Goal: Task Accomplishment & Management: Complete application form

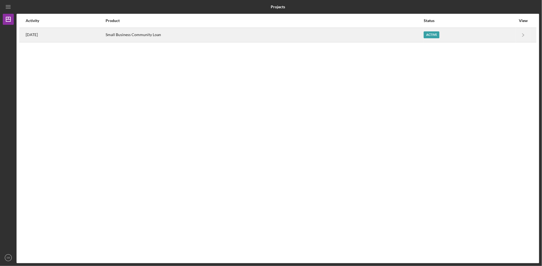
click at [432, 40] on div "Active" at bounding box center [470, 35] width 92 height 14
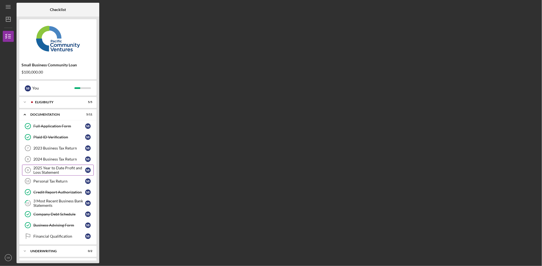
click at [50, 173] on div "2025 Year to Date Profit and Loss Statement" at bounding box center [59, 170] width 52 height 9
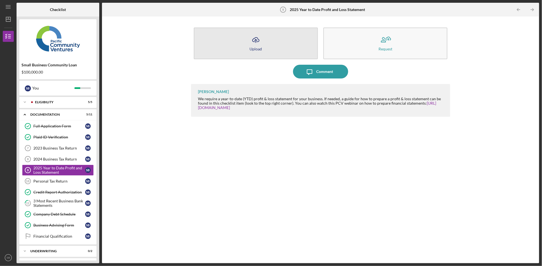
click at [287, 47] on button "Icon/Upload Upload" at bounding box center [256, 44] width 124 height 32
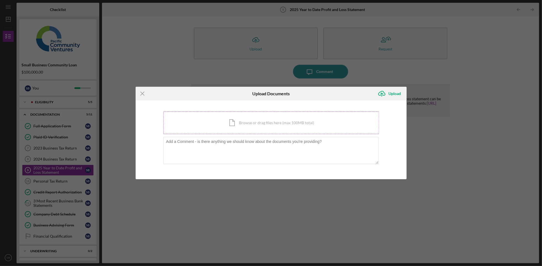
click at [273, 126] on div "Icon/Document Browse or drag files here (max 100MB total) Tap to choose files o…" at bounding box center [271, 123] width 216 height 23
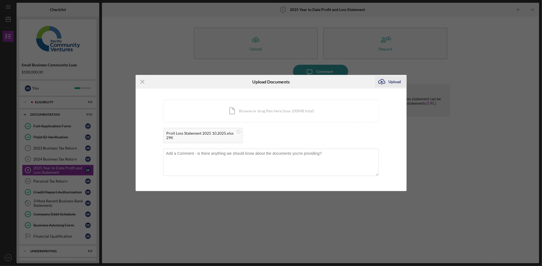
click at [396, 80] on div "Upload" at bounding box center [395, 81] width 12 height 11
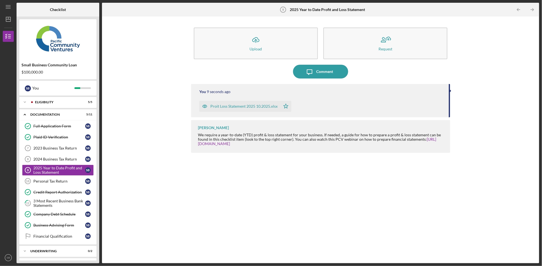
click at [528, 191] on div "Icon/Upload Upload Request Icon/Message Comment You 9 seconds ago Proit Loss St…" at bounding box center [321, 139] width 432 height 241
click at [38, 101] on div "Eligibility" at bounding box center [62, 102] width 55 height 3
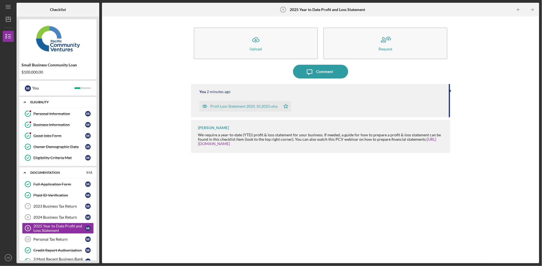
click at [39, 101] on div "Eligibility" at bounding box center [59, 102] width 59 height 3
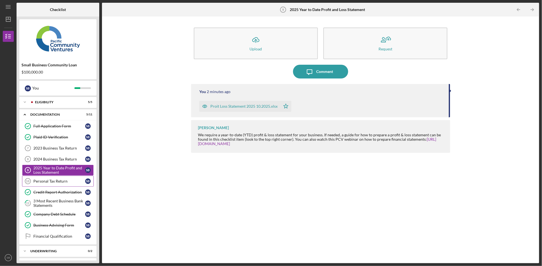
click at [69, 184] on div "Personal Tax Return" at bounding box center [59, 181] width 52 height 4
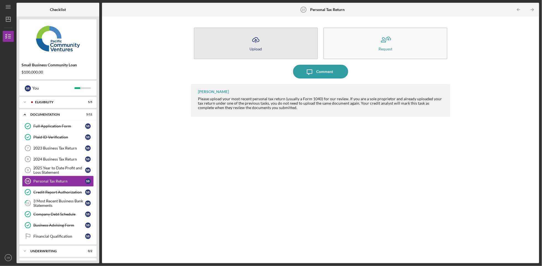
click at [262, 46] on icon "Icon/Upload" at bounding box center [256, 40] width 14 height 14
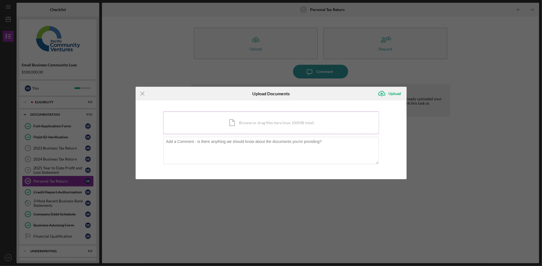
click at [250, 128] on div "Icon/Document Browse or drag files here (max 100MB total) Tap to choose files o…" at bounding box center [271, 123] width 216 height 23
click at [425, 69] on div "Icon/Menu Close Upload Documents Icon/Upload Upload You're uploading documents …" at bounding box center [271, 133] width 542 height 266
click at [247, 119] on div "Icon/Document Browse or drag files here (max 100MB total) Tap to choose files o…" at bounding box center [271, 123] width 216 height 23
click at [274, 114] on div "Icon/Document Browse or drag files here (max 100MB total) Tap to choose files o…" at bounding box center [271, 123] width 216 height 23
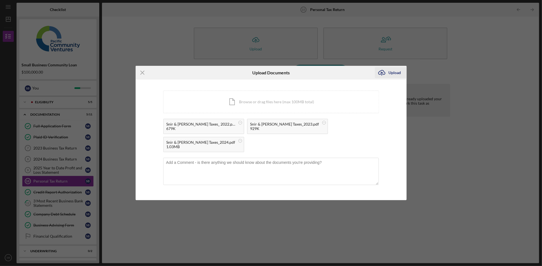
click at [396, 78] on div "Upload" at bounding box center [395, 72] width 12 height 11
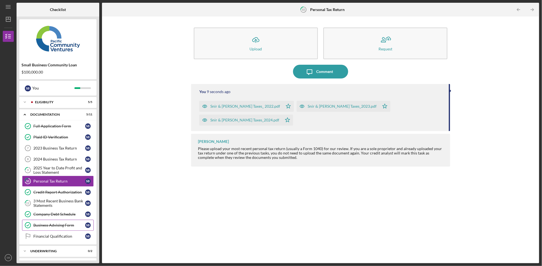
click at [71, 228] on div "Business Advising Form" at bounding box center [59, 225] width 52 height 4
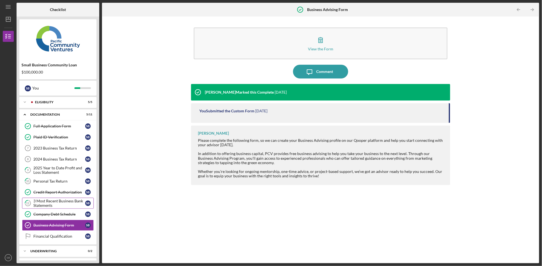
click at [58, 205] on div "3 Most Recent Business Bank Statements" at bounding box center [59, 203] width 52 height 9
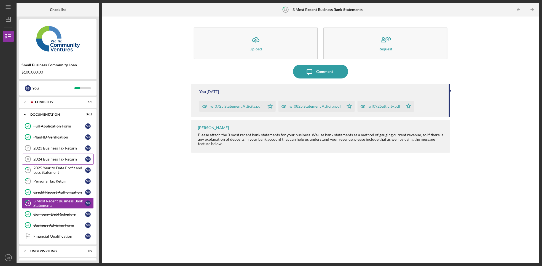
click at [58, 162] on div "2024 Business Tax Return" at bounding box center [59, 159] width 52 height 4
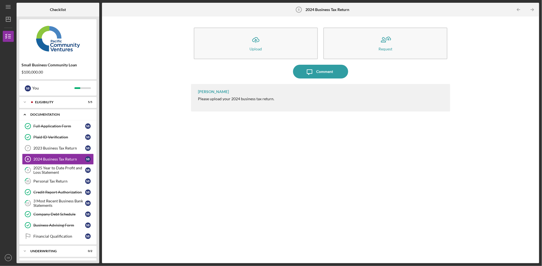
click at [26, 116] on icon "Icon/Expander" at bounding box center [24, 114] width 11 height 11
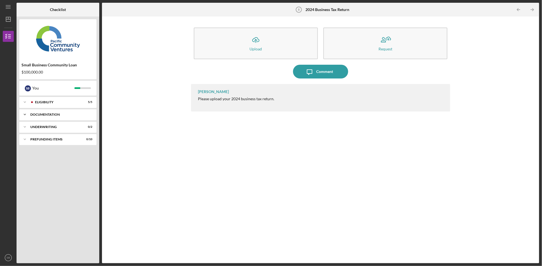
click at [26, 115] on icon "Icon/Expander" at bounding box center [24, 114] width 11 height 11
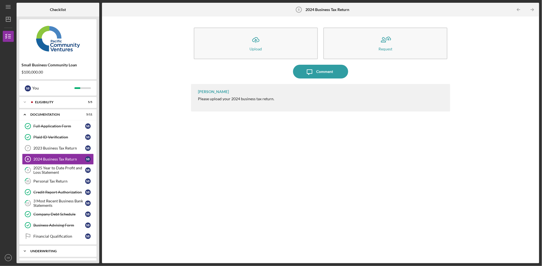
click at [71, 253] on div "Underwriting" at bounding box center [59, 251] width 59 height 3
click at [37, 127] on div "Full Application Form" at bounding box center [59, 126] width 52 height 4
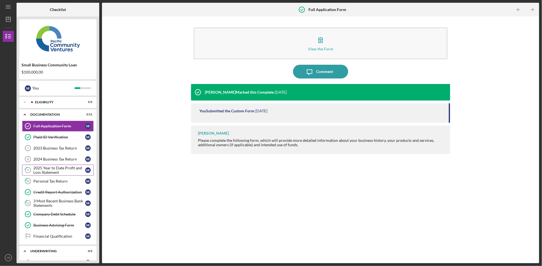
click at [60, 167] on div "2025 Year to Date Profit and Loss Statement" at bounding box center [59, 170] width 52 height 9
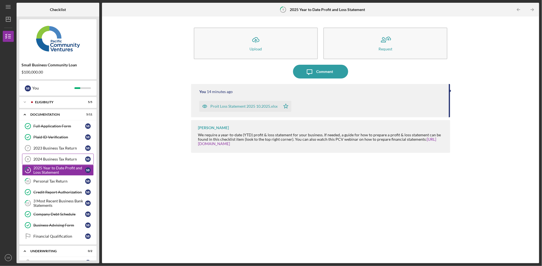
click at [58, 163] on link "2024 Business Tax Return 8 2024 Business Tax Return S B" at bounding box center [58, 159] width 72 height 11
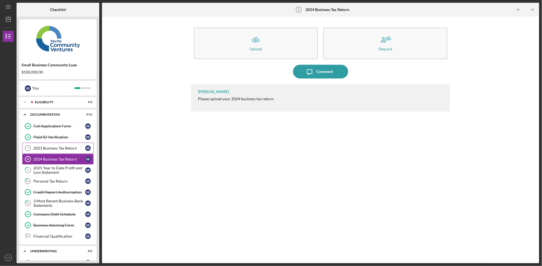
click at [53, 146] on link "2023 Business Tax Return 7 2023 Business Tax Return S B" at bounding box center [58, 148] width 72 height 11
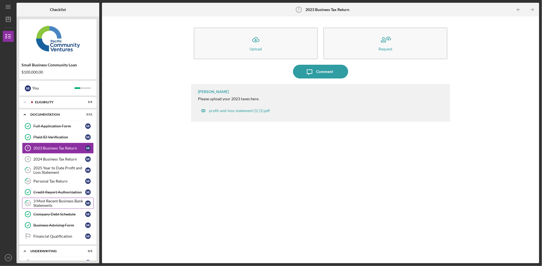
click at [33, 202] on icon "12" at bounding box center [28, 204] width 14 height 14
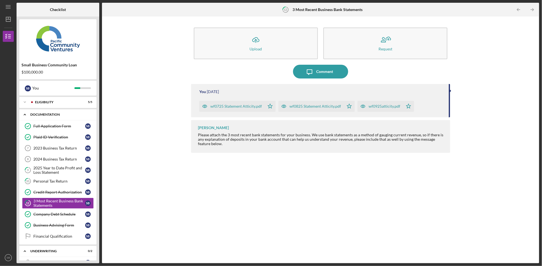
click at [24, 118] on icon "Icon/Expander" at bounding box center [24, 114] width 11 height 11
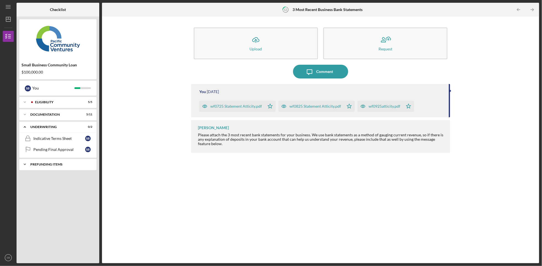
click at [35, 165] on div "Prefunding Items" at bounding box center [59, 164] width 59 height 3
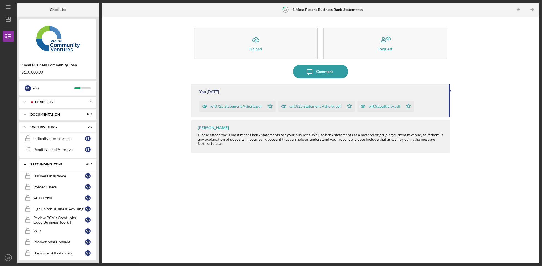
click at [147, 114] on div "Icon/Upload Upload Request Icon/Message Comment You 1 day ago wf0725 Statement …" at bounding box center [321, 139] width 432 height 241
click at [54, 180] on link "Business Insurance Business Insurance S B" at bounding box center [58, 176] width 72 height 11
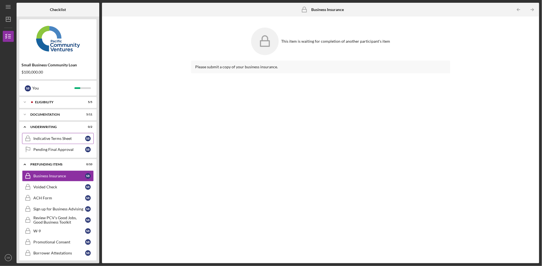
click at [56, 138] on div "Indicative Terms Sheet" at bounding box center [59, 138] width 52 height 4
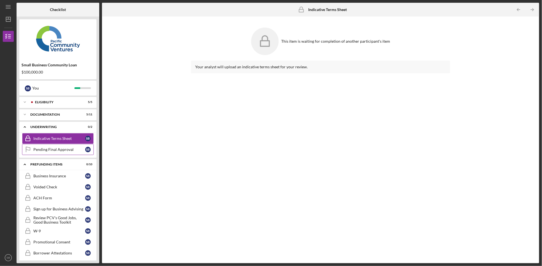
click at [70, 152] on div "Pending Final Approval" at bounding box center [59, 149] width 52 height 4
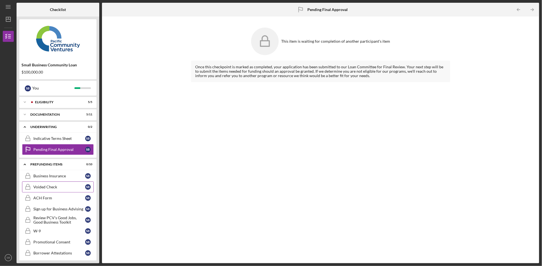
click at [59, 187] on div "Voided Check" at bounding box center [59, 187] width 52 height 4
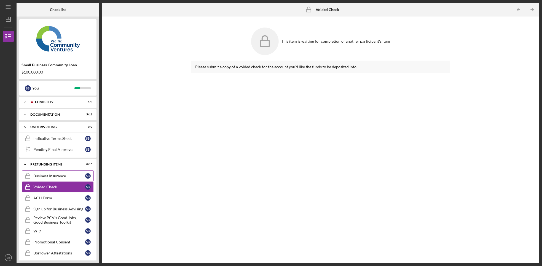
click at [58, 178] on div "Business Insurance" at bounding box center [59, 176] width 52 height 4
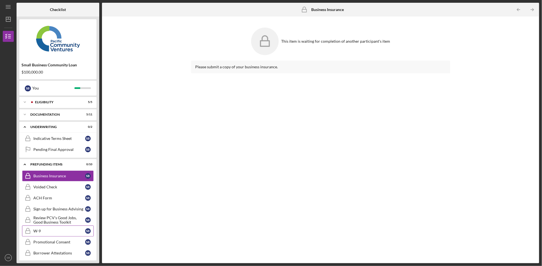
click at [54, 229] on link "W-9 W-9 S B" at bounding box center [58, 231] width 72 height 11
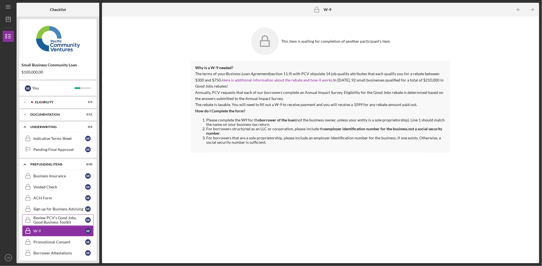
click at [54, 225] on div "Review PCV's Good Jobs, Good Business Toolkit" at bounding box center [59, 220] width 52 height 9
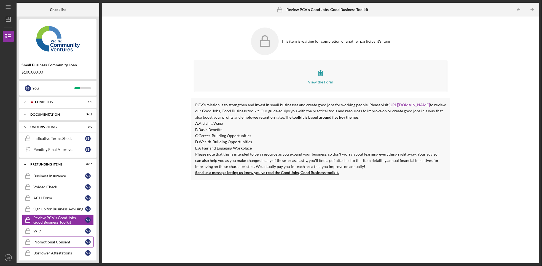
click at [47, 248] on link "Promotional Consent Promotional Consent S B" at bounding box center [58, 242] width 72 height 11
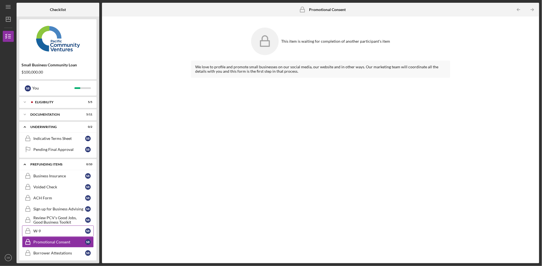
click at [46, 232] on div "W-9" at bounding box center [59, 231] width 52 height 4
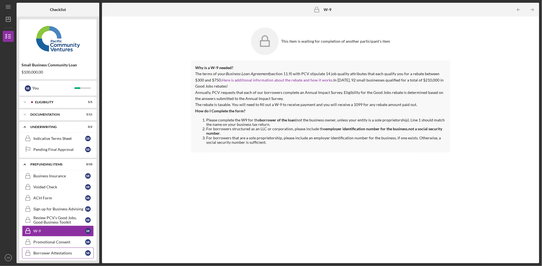
click at [53, 252] on link "Borrower Attestations Borrower Attestations S B" at bounding box center [58, 253] width 72 height 11
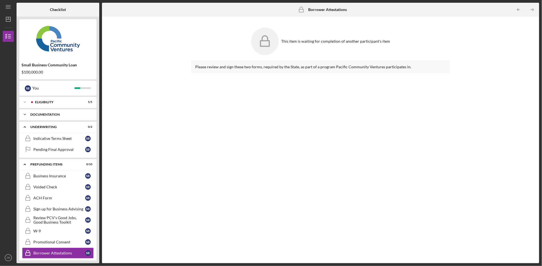
click at [28, 111] on icon "Icon/Expander" at bounding box center [24, 114] width 11 height 11
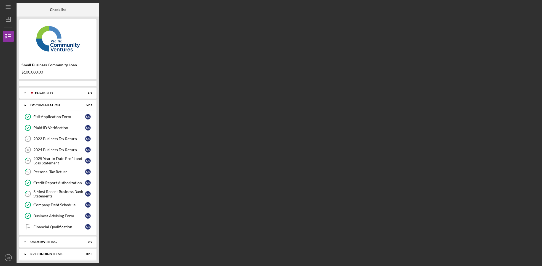
scroll to position [121, 0]
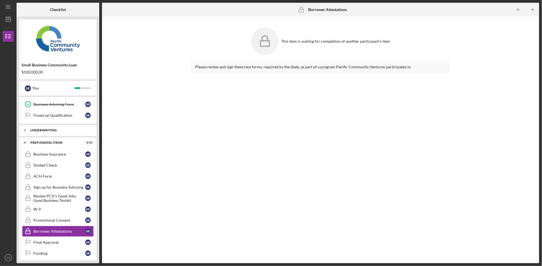
click at [25, 128] on icon "Icon/Expander" at bounding box center [24, 130] width 11 height 11
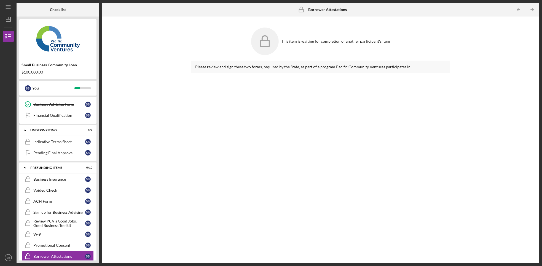
click at [100, 203] on div "Checklist Small Business Community Loan $100,000.00 S B You Icon/Expander Eligi…" at bounding box center [278, 133] width 523 height 261
drag, startPoint x: 99, startPoint y: 198, endPoint x: 126, endPoint y: 93, distance: 109.0
click at [126, 93] on div "Checklist Small Business Community Loan $100,000.00 S B You Icon/Expander Eligi…" at bounding box center [278, 133] width 523 height 261
click at [27, 132] on icon "Icon/Expander" at bounding box center [24, 130] width 11 height 11
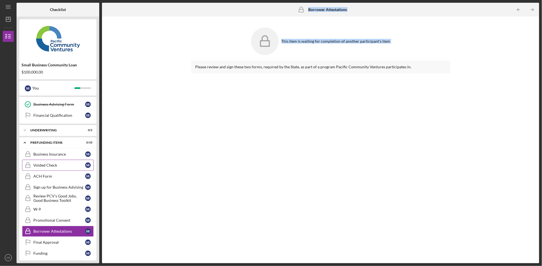
drag, startPoint x: 37, startPoint y: 146, endPoint x: 42, endPoint y: 166, distance: 21.2
click at [42, 166] on div "Icon/Expander Eligibility 5 / 5 Icon/Expander Documentation 5 / 11 Full Applica…" at bounding box center [57, 179] width 77 height 164
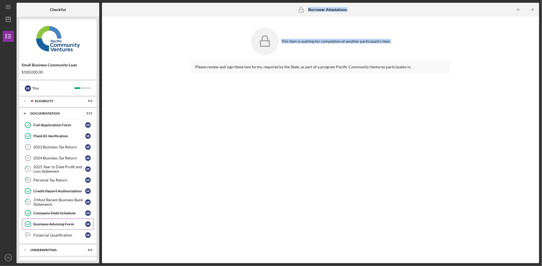
scroll to position [0, 0]
click at [8, 10] on icon "Icon/Menu" at bounding box center [8, 7] width 12 height 12
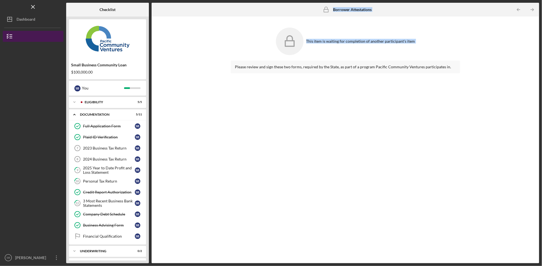
click at [17, 38] on button "Small Business Community Loan" at bounding box center [33, 36] width 61 height 11
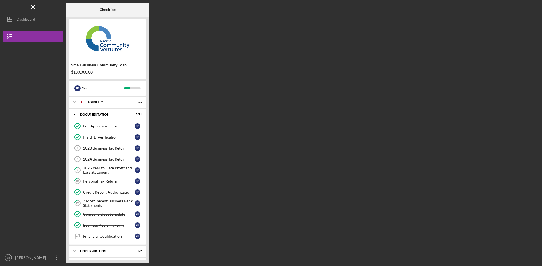
click at [21, 104] on div at bounding box center [33, 94] width 61 height 105
click at [116, 150] on div "2023 Business Tax Return" at bounding box center [109, 148] width 52 height 4
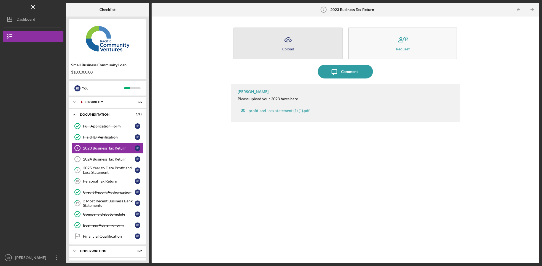
click at [311, 50] on button "Icon/Upload Upload" at bounding box center [288, 44] width 109 height 32
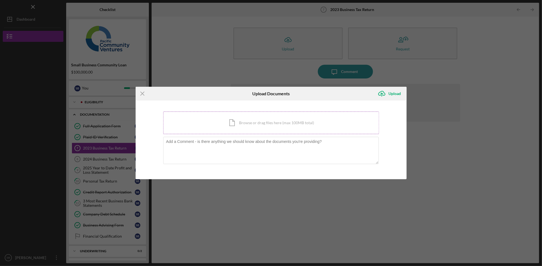
click at [272, 124] on div "Icon/Document Browse or drag files here (max 100MB total) Tap to choose files o…" at bounding box center [271, 123] width 216 height 23
click at [260, 127] on div "Icon/Document Browse or drag files here (max 100MB total) Tap to choose files o…" at bounding box center [271, 123] width 216 height 23
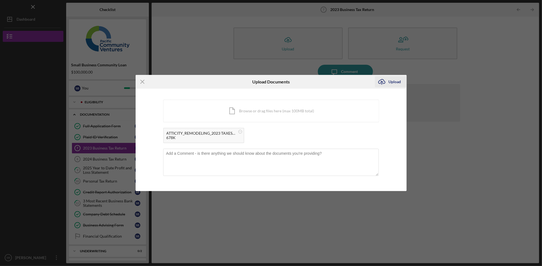
click at [391, 84] on div "Upload" at bounding box center [395, 81] width 12 height 11
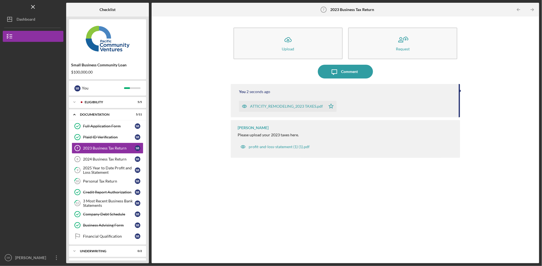
click at [296, 108] on div "ATTICITY_REMODELING_2023 TAXES.pdf" at bounding box center [286, 106] width 73 height 4
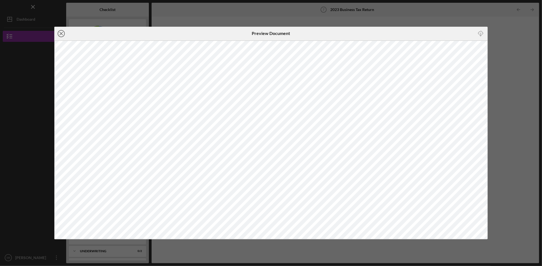
click at [62, 34] on icon "Icon/Close" at bounding box center [61, 34] width 14 height 14
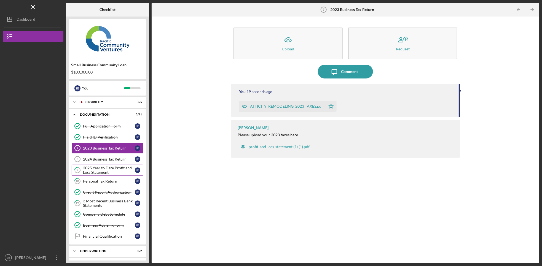
click at [112, 170] on div "2025 Year to Date Profit and Loss Statement" at bounding box center [109, 170] width 52 height 9
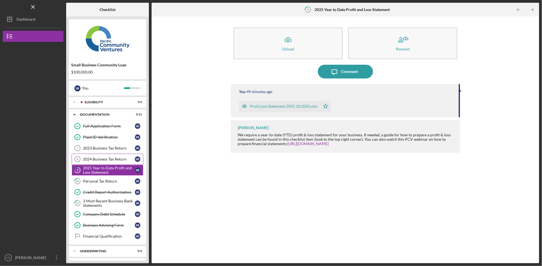
click at [110, 161] on div "2024 Business Tax Return" at bounding box center [109, 159] width 52 height 4
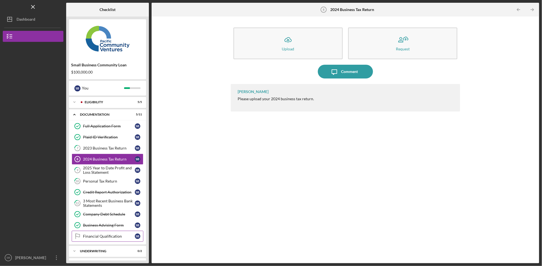
click at [99, 239] on div "Financial Qualification" at bounding box center [109, 236] width 52 height 4
